Goal: Find specific page/section: Find specific page/section

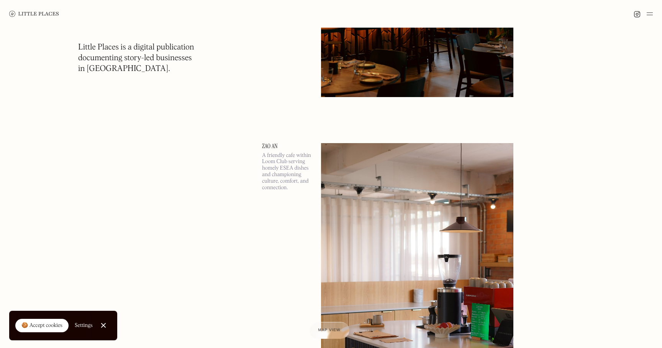
scroll to position [260, 0]
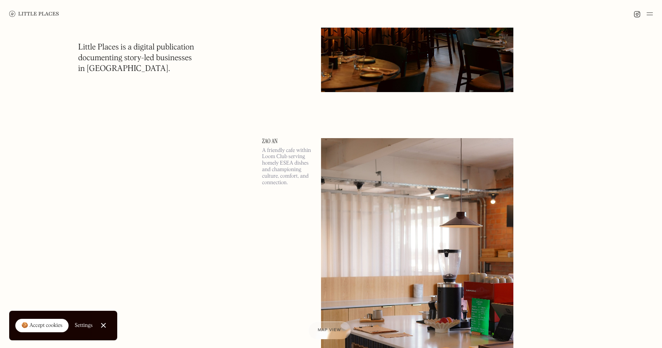
click at [323, 336] on div at bounding box center [329, 330] width 43 height 18
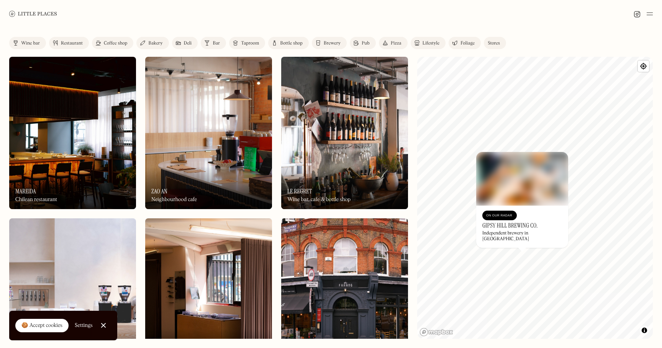
click at [497, 192] on img at bounding box center [522, 179] width 92 height 54
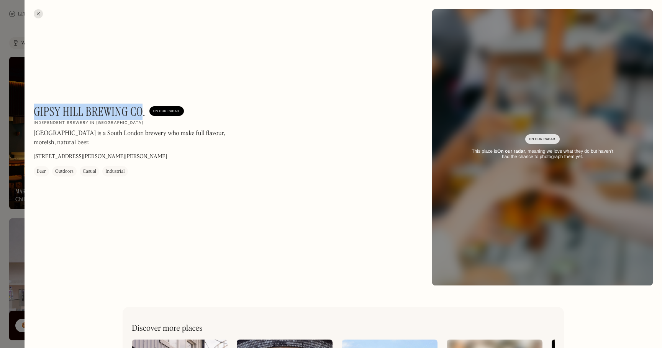
drag, startPoint x: 34, startPoint y: 112, endPoint x: 140, endPoint y: 112, distance: 106.2
click at [140, 112] on h1 "Gipsy Hill Brewing Co." at bounding box center [90, 111] width 112 height 15
copy h1 "Gipsy Hill Brewing Co"
click at [144, 133] on p "[GEOGRAPHIC_DATA] is a South London brewery who make full flavour, moreish, nat…" at bounding box center [137, 138] width 207 height 18
